Goal: Task Accomplishment & Management: Use online tool/utility

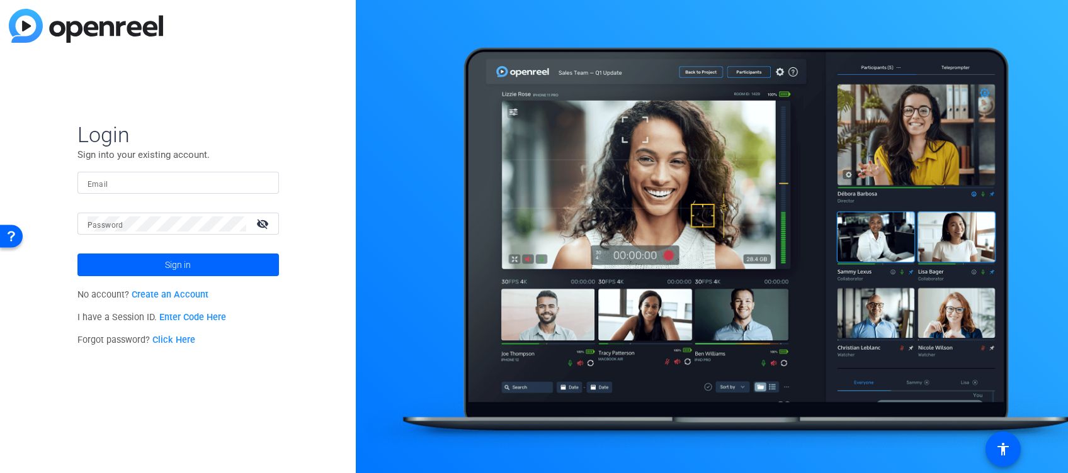
click at [247, 188] on div at bounding box center [177, 183] width 181 height 22
type input "s"
type input "[EMAIL_ADDRESS][DOMAIN_NAME]"
click at [210, 181] on input "[EMAIL_ADDRESS][DOMAIN_NAME]" at bounding box center [177, 183] width 181 height 15
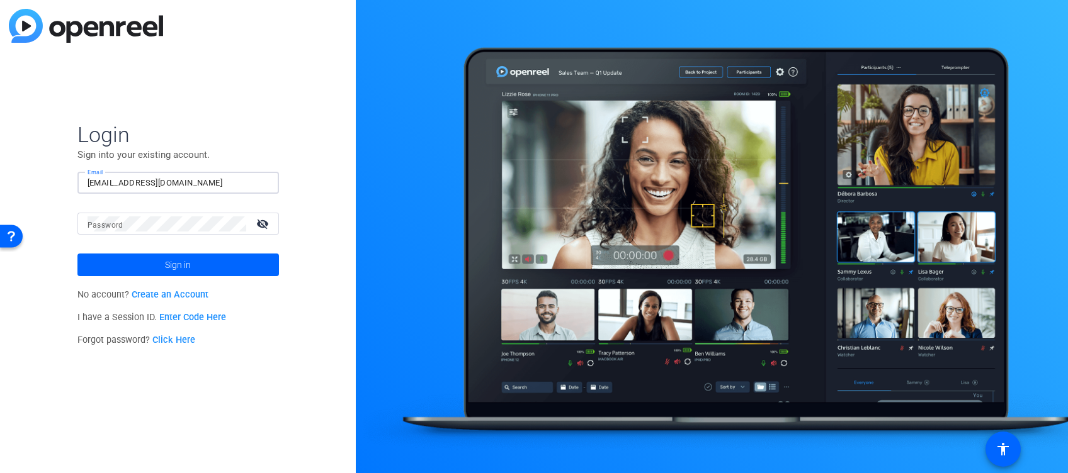
click at [210, 181] on input "[EMAIL_ADDRESS][DOMAIN_NAME]" at bounding box center [177, 183] width 181 height 15
click at [207, 179] on input "Email" at bounding box center [177, 183] width 181 height 15
click at [210, 182] on input "Email" at bounding box center [177, 183] width 181 height 15
click at [131, 185] on input "Email" at bounding box center [177, 183] width 181 height 15
type input "[PERSON_NAME][EMAIL_ADDRESS][PERSON_NAME][DOMAIN_NAME]"
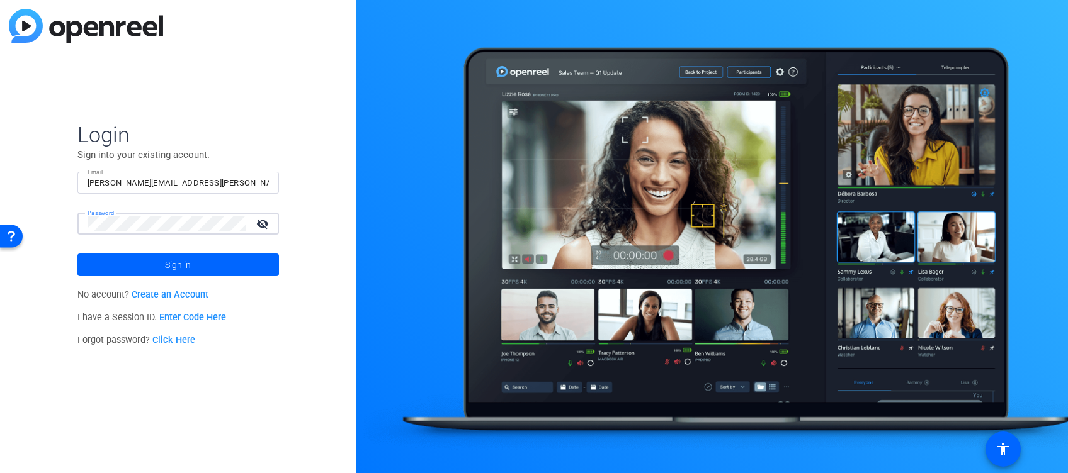
click at [77, 254] on button "Sign in" at bounding box center [177, 265] width 201 height 23
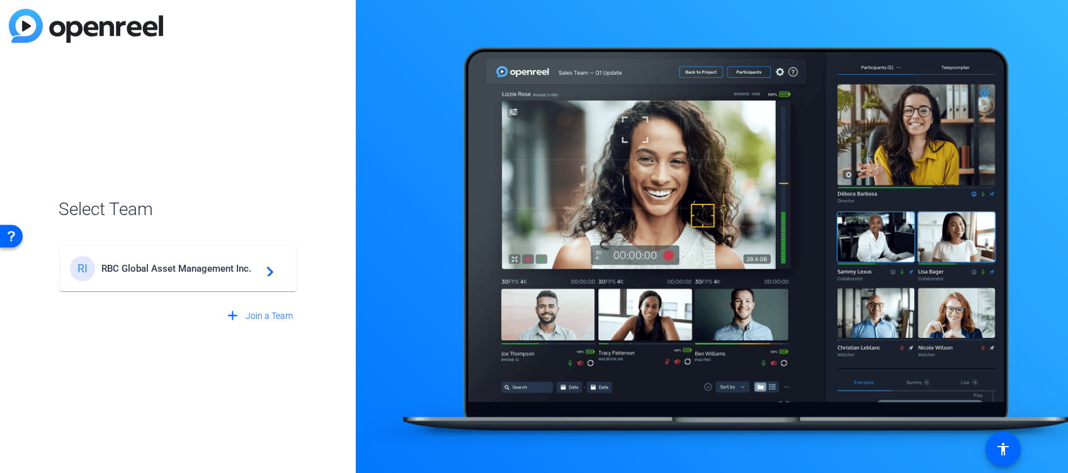
click at [173, 252] on mat-card-content "RI RBC Global Asset Management Inc. navigate_next" at bounding box center [178, 268] width 237 height 45
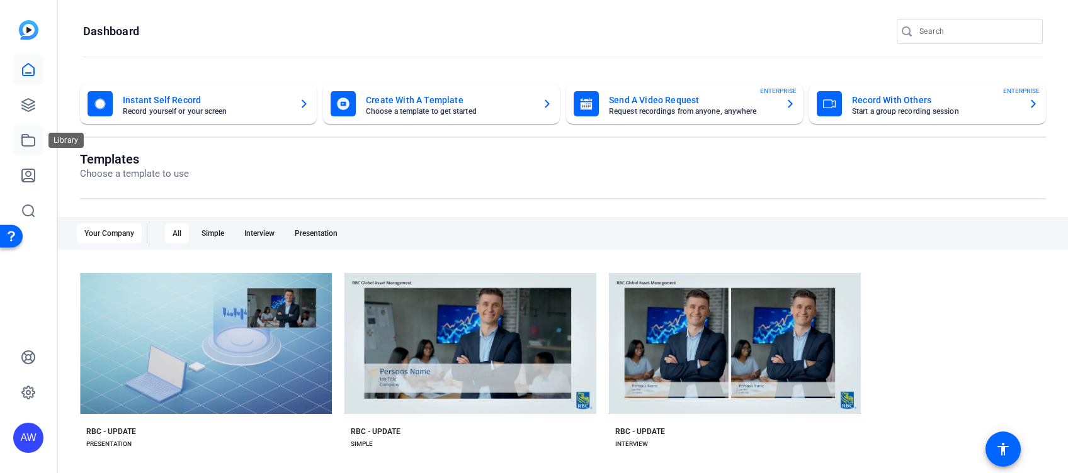
click at [23, 137] on icon at bounding box center [28, 140] width 13 height 11
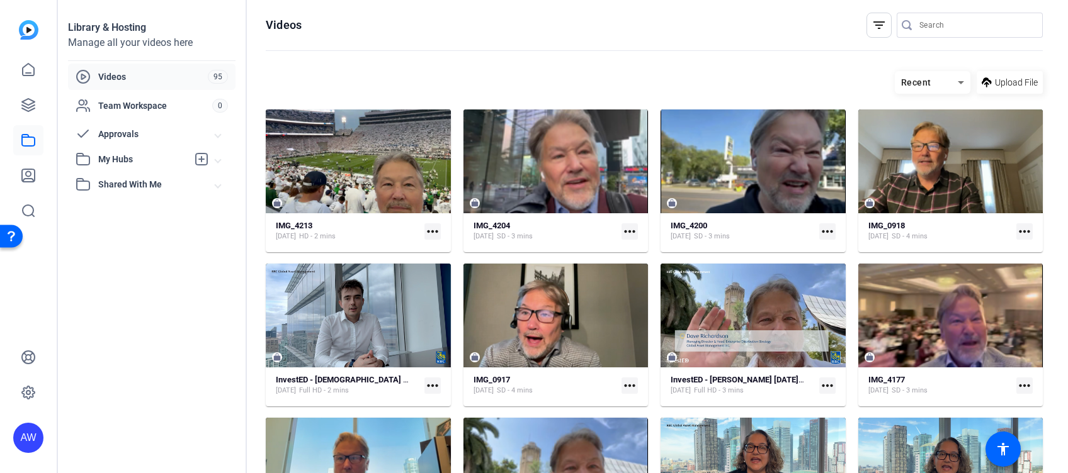
click at [424, 229] on mat-icon "more_horiz" at bounding box center [432, 231] width 16 height 16
click at [436, 250] on span "Download" at bounding box center [459, 249] width 55 height 15
drag, startPoint x: 25, startPoint y: 106, endPoint x: 25, endPoint y: 98, distance: 8.2
click at [25, 106] on icon at bounding box center [28, 105] width 15 height 15
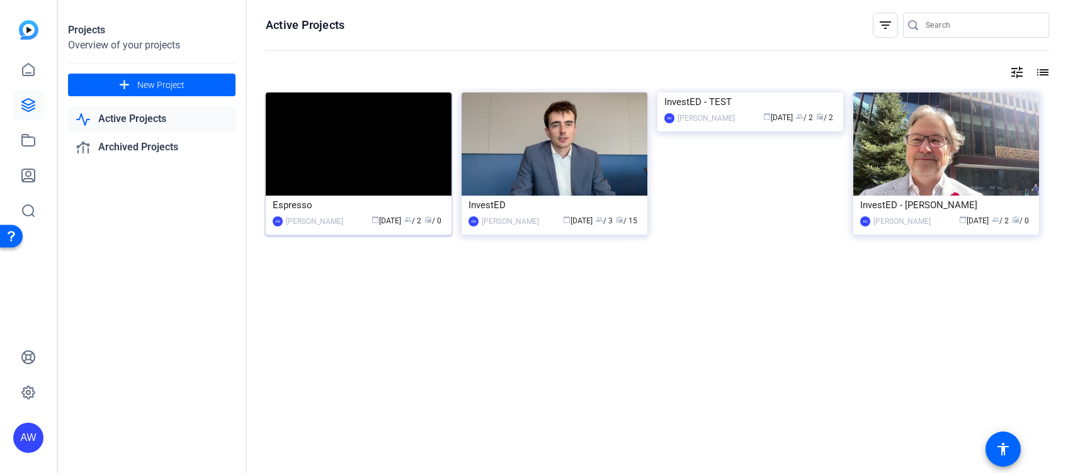
click at [317, 171] on img at bounding box center [359, 144] width 186 height 103
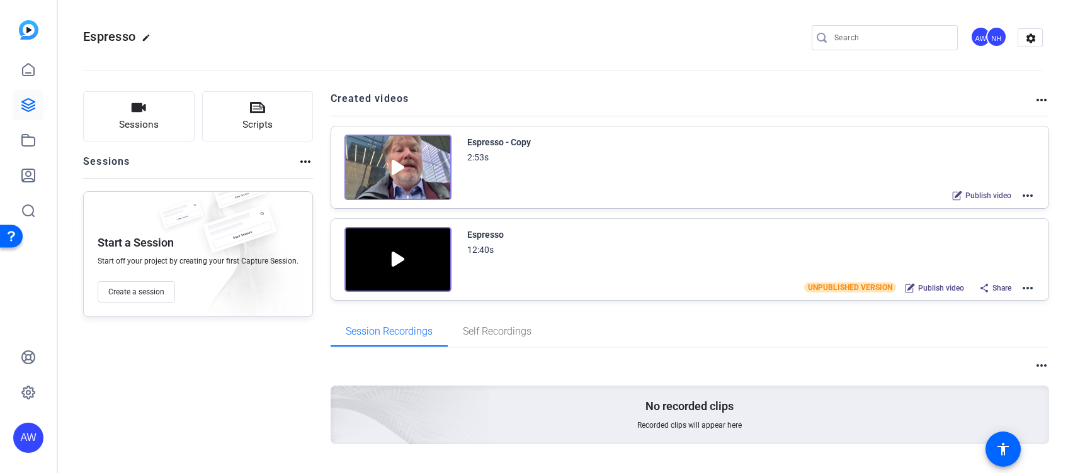
click at [414, 156] on img at bounding box center [397, 167] width 107 height 65
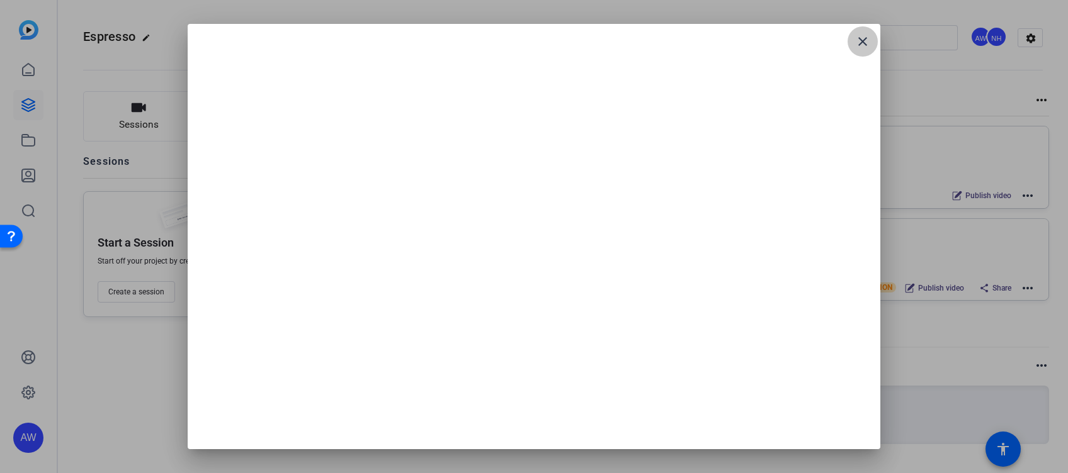
click at [864, 35] on mat-icon "close" at bounding box center [862, 41] width 15 height 15
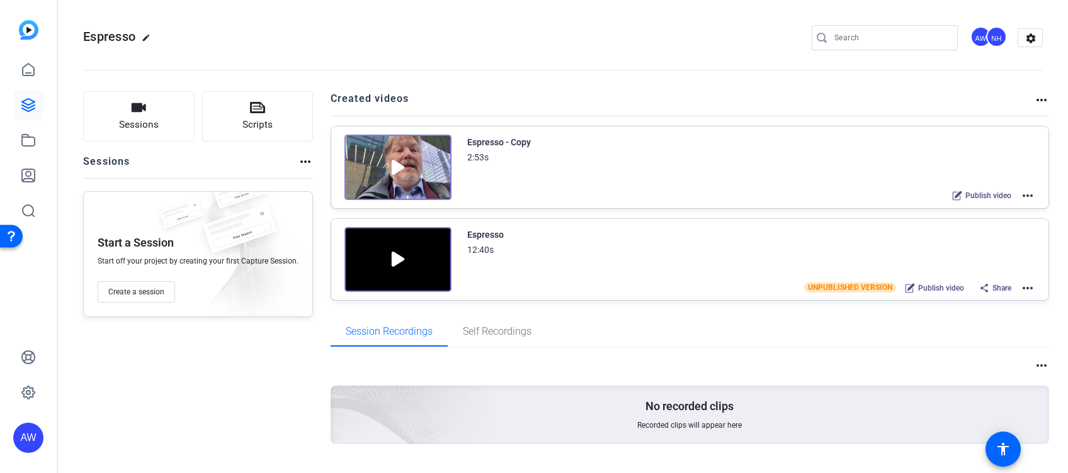
click at [479, 131] on div "Espresso - Copy 2:53s Publish video more_horiz" at bounding box center [690, 168] width 718 height 82
click at [480, 136] on div "Espresso - Copy" at bounding box center [499, 142] width 64 height 15
click at [480, 139] on div "Espresso - Copy" at bounding box center [499, 142] width 64 height 15
click at [482, 142] on div "Espresso - Copy" at bounding box center [499, 142] width 64 height 15
click at [1020, 197] on mat-icon "more_horiz" at bounding box center [1027, 195] width 15 height 15
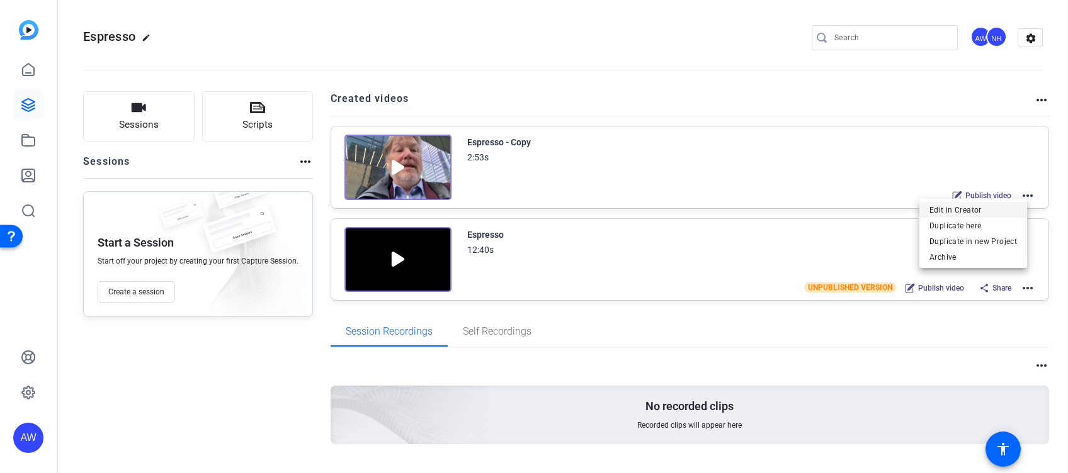
click at [982, 206] on span "Edit in Creator" at bounding box center [972, 210] width 87 height 15
